Goal: Information Seeking & Learning: Learn about a topic

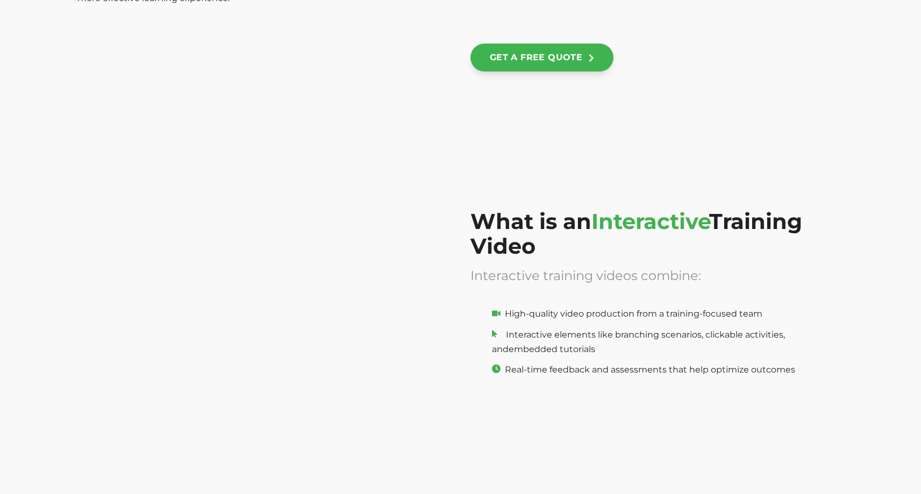
scroll to position [1023, 0]
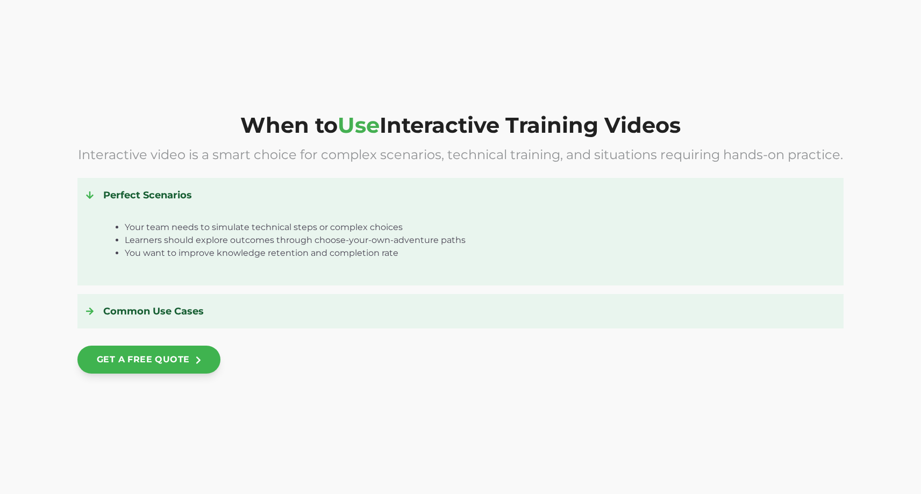
scroll to position [1392, 0]
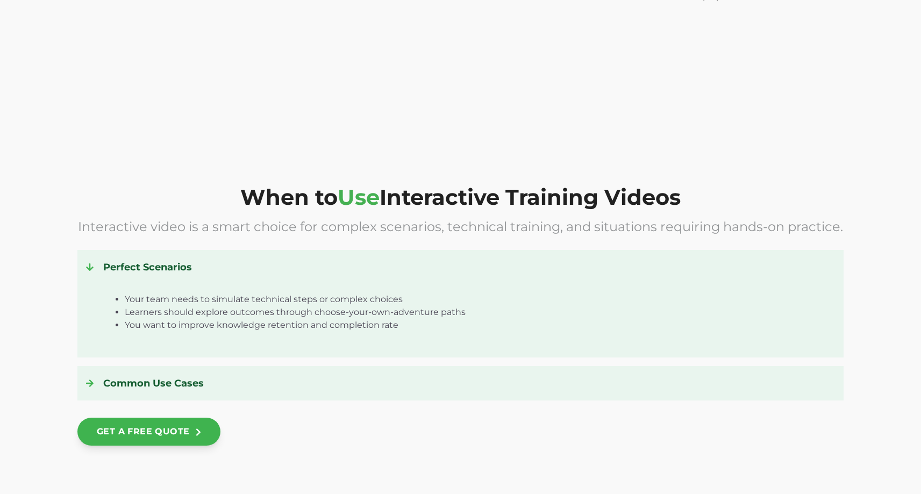
click at [99, 383] on div at bounding box center [94, 383] width 17 height 17
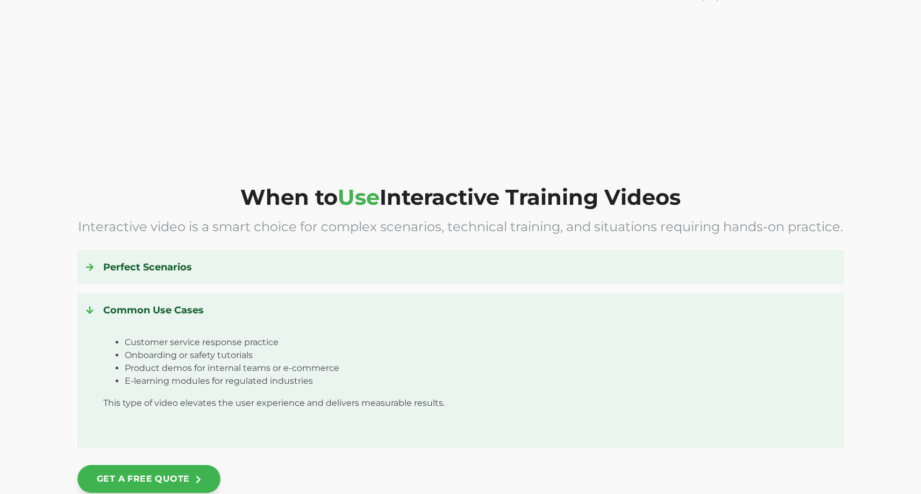
click at [92, 384] on div "Customer service response practice Onboarding or safety tutorials Product demos…" at bounding box center [460, 379] width 749 height 120
click at [163, 263] on h4 "Perfect Scenarios" at bounding box center [460, 267] width 749 height 17
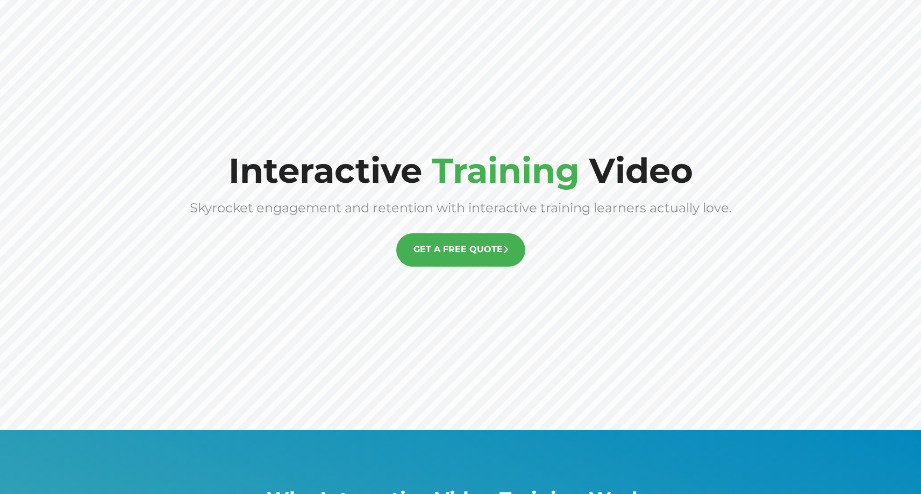
scroll to position [0, 0]
